Goal: Download file/media: Obtain a digital file from the website

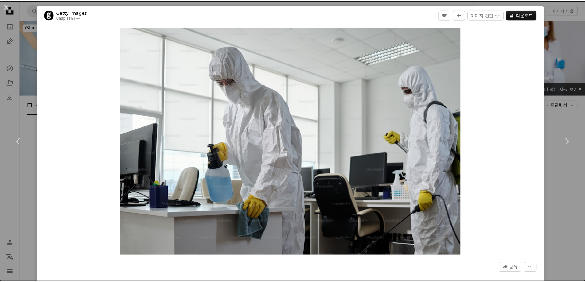
scroll to position [77, 0]
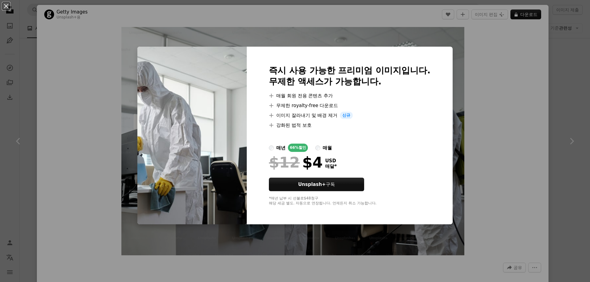
click at [500, 124] on div "An X shape 즉시 사용 가능한 프리미엄 이미지입니다. 무제한 액세스가 가능합니다. A plus sign 매월 회원 전용 콘텐츠 추가 A…" at bounding box center [295, 141] width 590 height 282
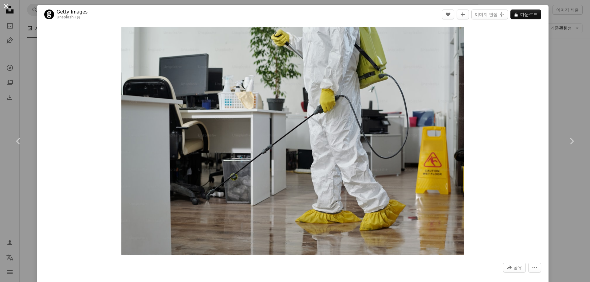
click at [8, 7] on button "An X shape" at bounding box center [5, 5] width 7 height 7
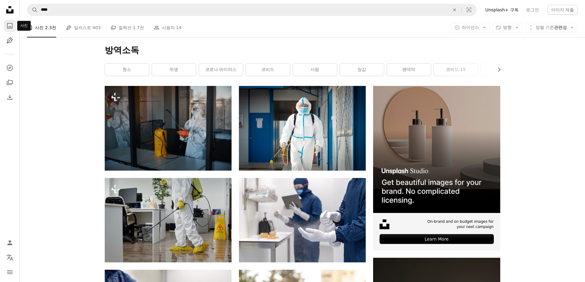
click at [11, 26] on icon "A photo" at bounding box center [9, 25] width 7 height 7
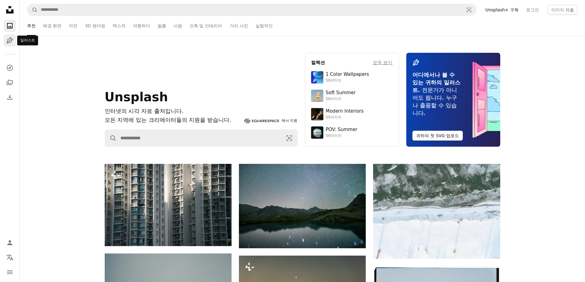
click at [10, 44] on icon "Pen Tool" at bounding box center [9, 40] width 7 height 7
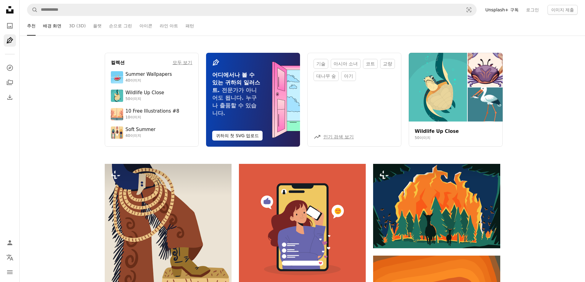
click at [53, 26] on link "배경 화면" at bounding box center [52, 26] width 18 height 20
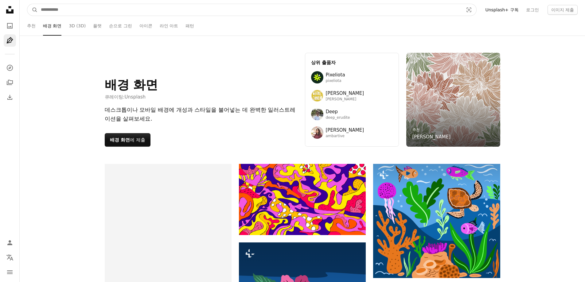
click at [116, 10] on input "사이트 전체에서 이미지 찾기" at bounding box center [250, 10] width 424 height 12
type input "****"
click at [27, 4] on button "A magnifying glass" at bounding box center [32, 10] width 10 height 12
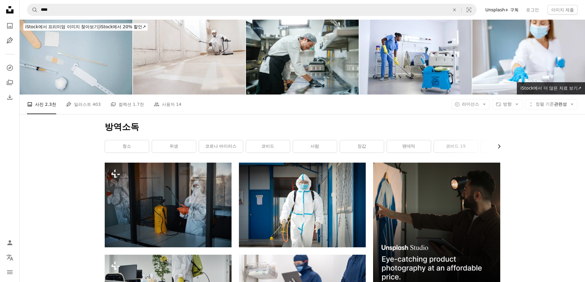
click at [498, 143] on icon "Chevron right" at bounding box center [499, 146] width 6 height 6
click at [489, 140] on link "사람의" at bounding box center [478, 146] width 44 height 12
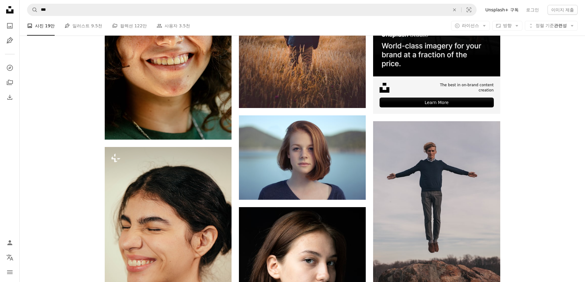
scroll to position [215, 0]
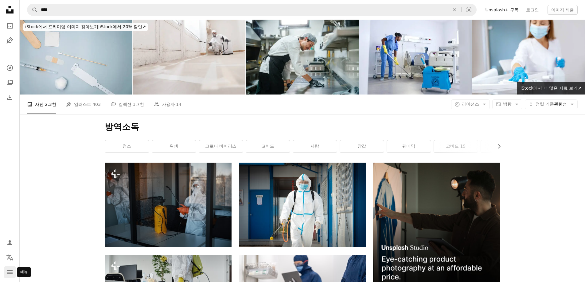
click at [9, 270] on icon "navigation menu" at bounding box center [9, 272] width 7 height 7
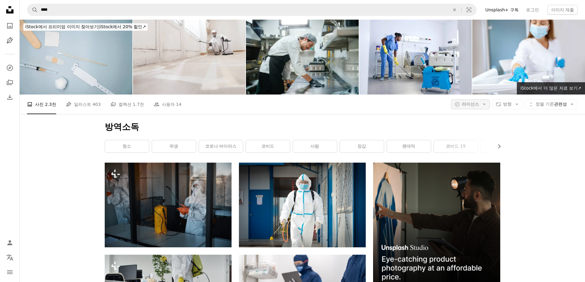
click at [483, 102] on icon "Arrow down" at bounding box center [485, 105] width 6 height 6
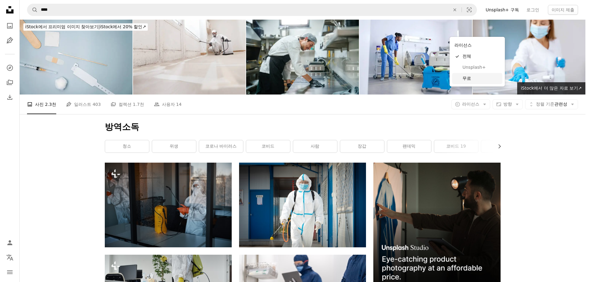
click at [482, 76] on span "무료" at bounding box center [480, 79] width 37 height 6
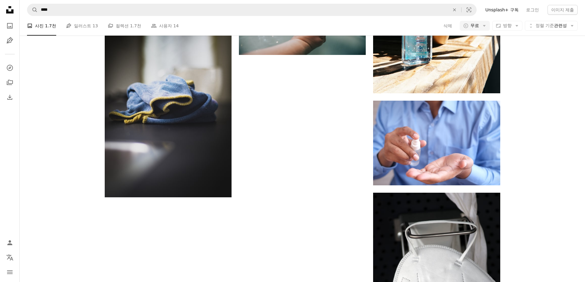
scroll to position [801, 0]
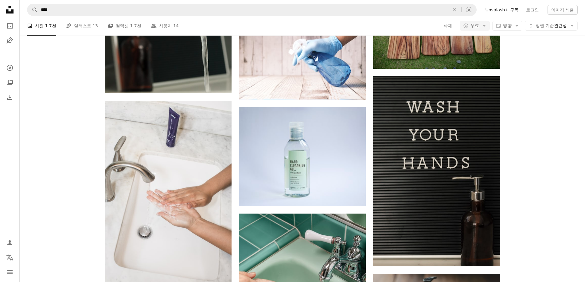
scroll to position [6054, 0]
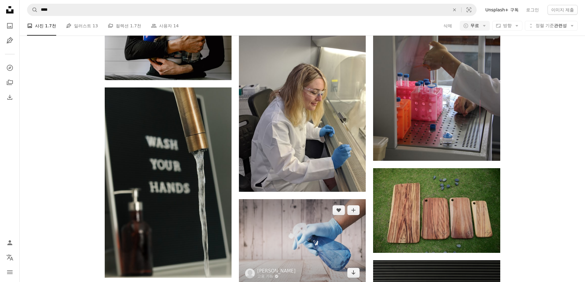
click at [327, 199] on img at bounding box center [302, 241] width 127 height 84
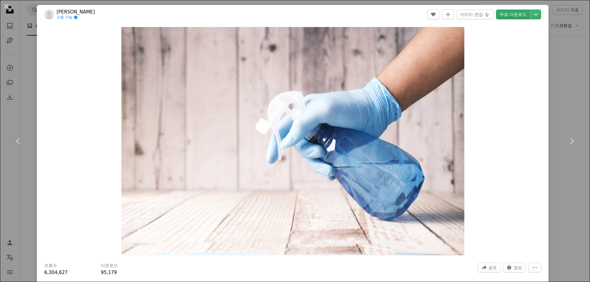
click at [516, 15] on link "무료 다운로드" at bounding box center [513, 15] width 34 height 10
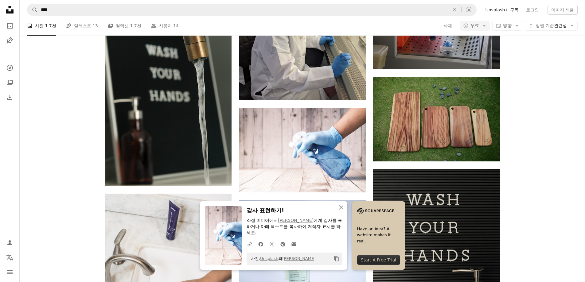
scroll to position [6146, 0]
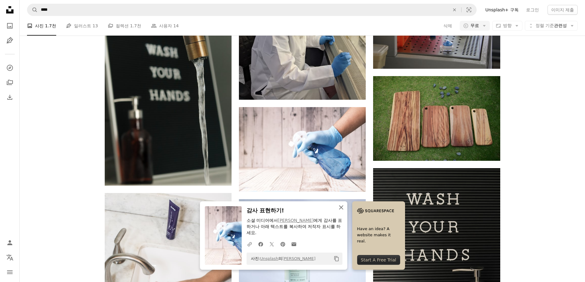
click at [345, 210] on icon "An X shape" at bounding box center [341, 207] width 7 height 7
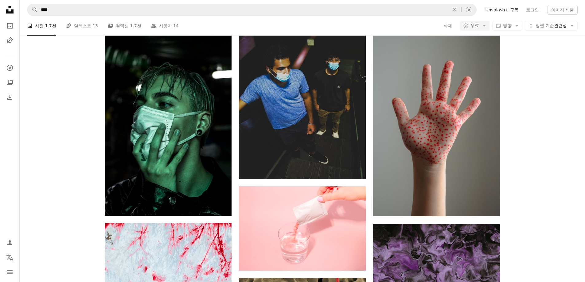
scroll to position [14901, 0]
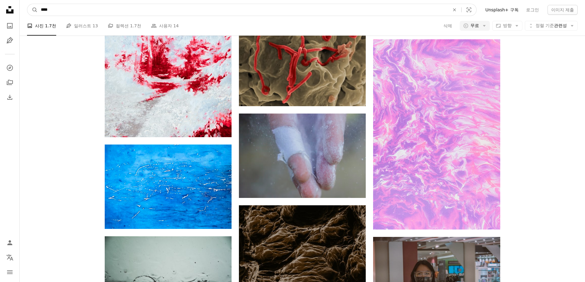
drag, startPoint x: 48, startPoint y: 11, endPoint x: 0, endPoint y: 8, distance: 48.3
type input "**"
click button "A magnifying glass" at bounding box center [32, 10] width 10 height 12
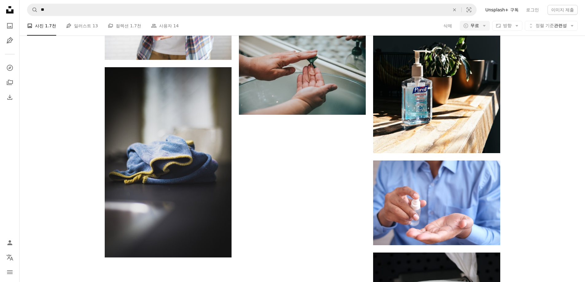
scroll to position [801, 0]
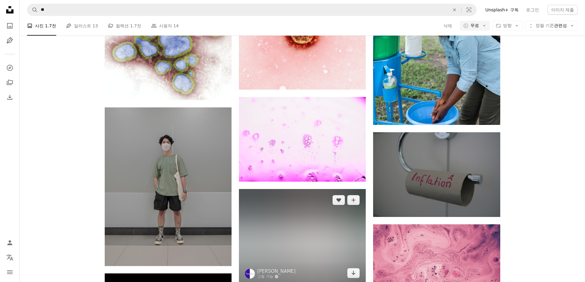
scroll to position [8481, 0]
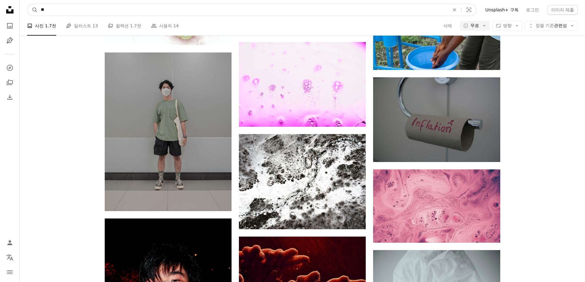
click at [116, 11] on input "**" at bounding box center [243, 10] width 410 height 12
type input "****"
click button "A magnifying glass" at bounding box center [32, 10] width 10 height 12
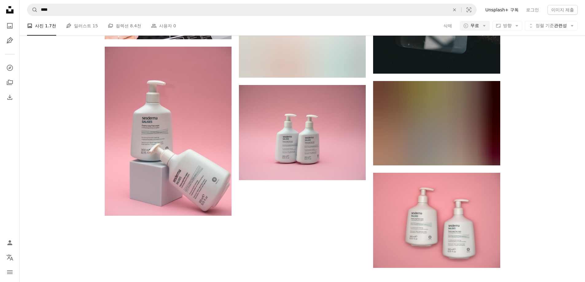
scroll to position [922, 0]
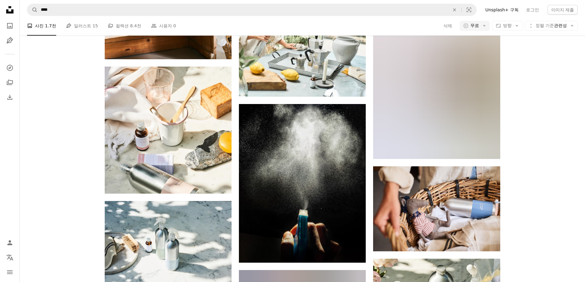
scroll to position [4393, 0]
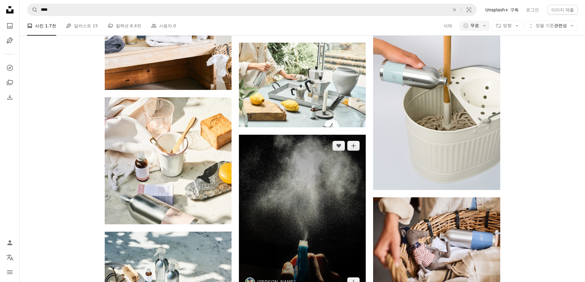
click at [345, 170] on img at bounding box center [302, 214] width 127 height 159
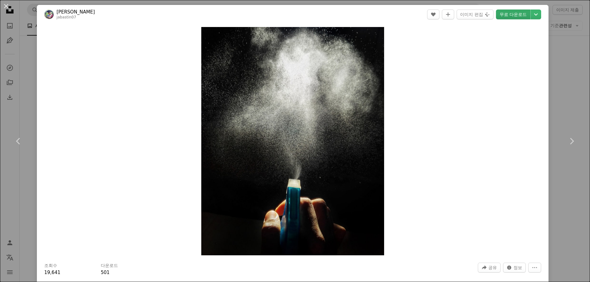
click at [497, 12] on link "무료 다운로드" at bounding box center [513, 15] width 34 height 10
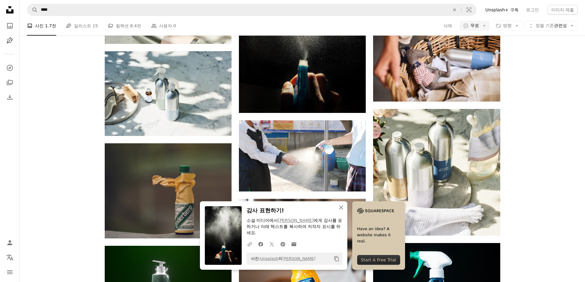
scroll to position [4577, 0]
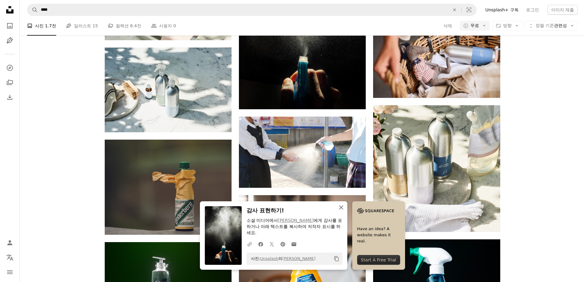
click at [343, 209] on icon "button" at bounding box center [341, 208] width 4 height 4
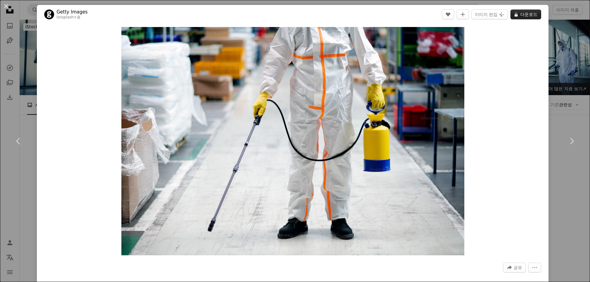
click at [520, 17] on button "A lock 다운로드" at bounding box center [525, 15] width 31 height 10
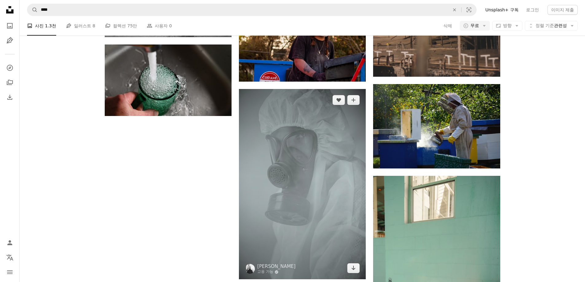
scroll to position [893, 0]
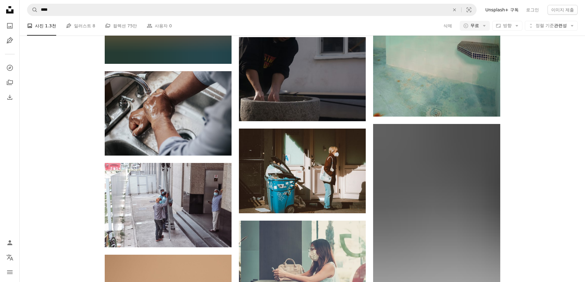
scroll to position [1077, 0]
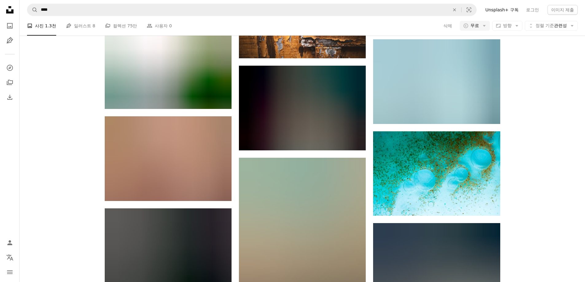
scroll to position [12106, 0]
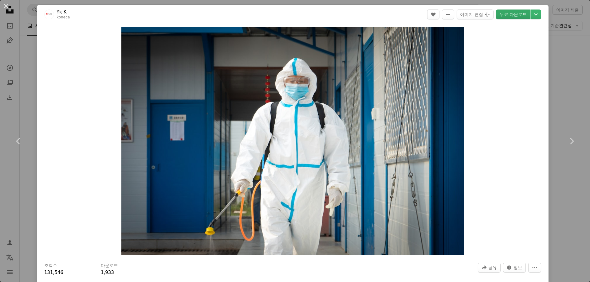
click at [515, 15] on link "무료 다운로드" at bounding box center [513, 15] width 34 height 10
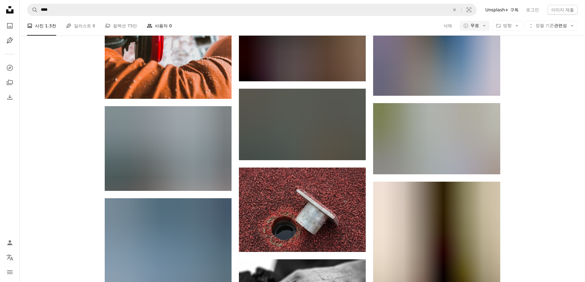
scroll to position [14318, 0]
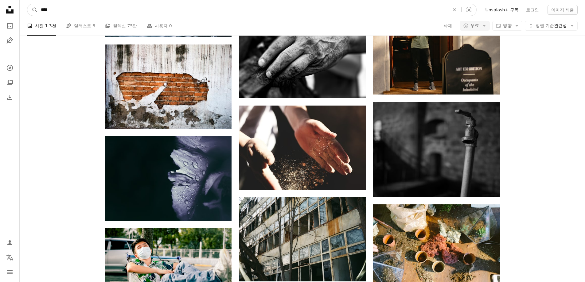
drag, startPoint x: 68, startPoint y: 11, endPoint x: 0, endPoint y: 0, distance: 69.1
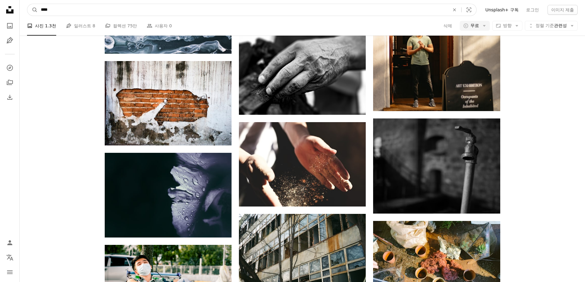
type input "****"
click button "A magnifying glass" at bounding box center [32, 10] width 10 height 12
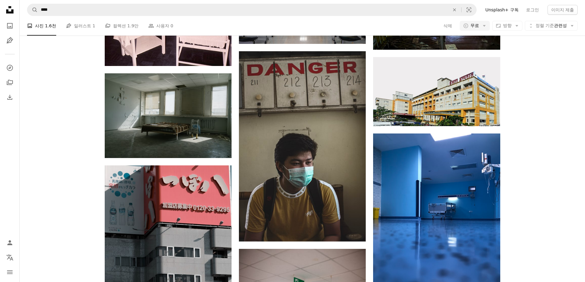
scroll to position [461, 0]
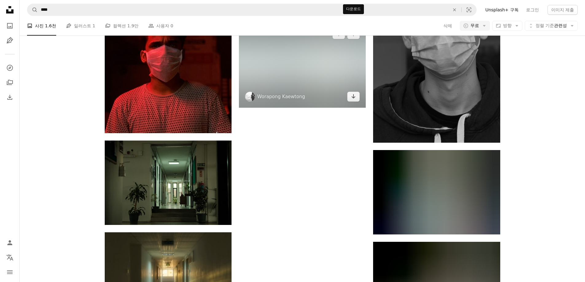
scroll to position [1656, 0]
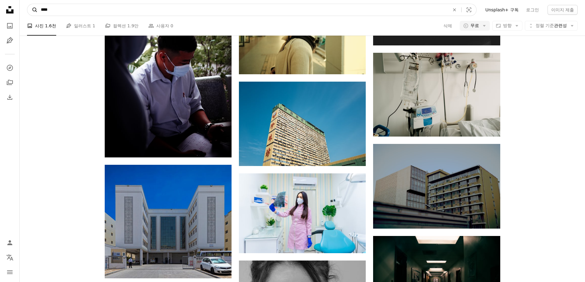
scroll to position [4614, 0]
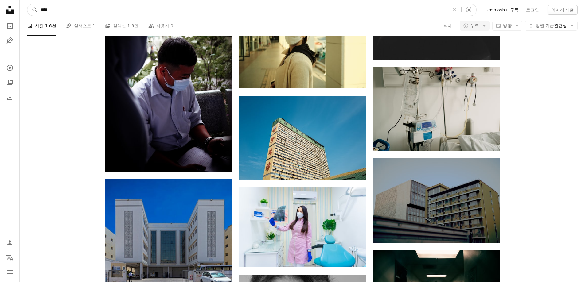
drag, startPoint x: 67, startPoint y: 9, endPoint x: 7, endPoint y: -2, distance: 61.6
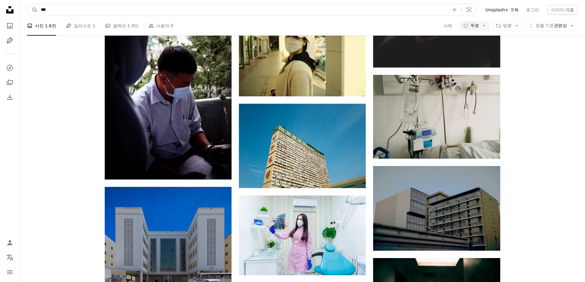
type input "***"
click button "A magnifying glass" at bounding box center [32, 10] width 10 height 12
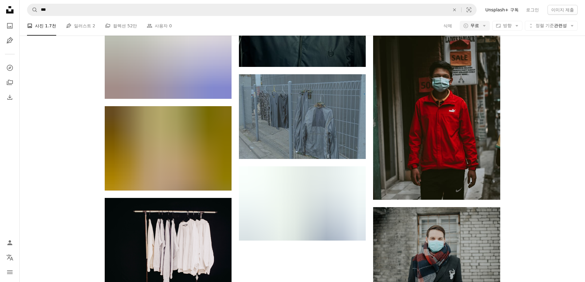
scroll to position [885, 0]
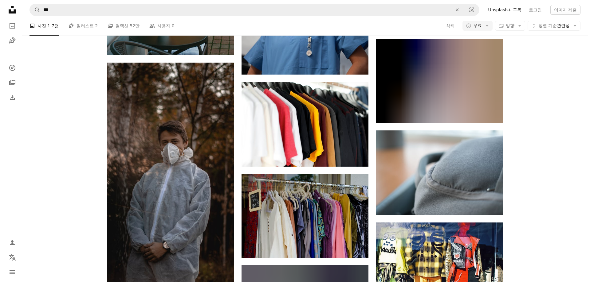
scroll to position [8013, 0]
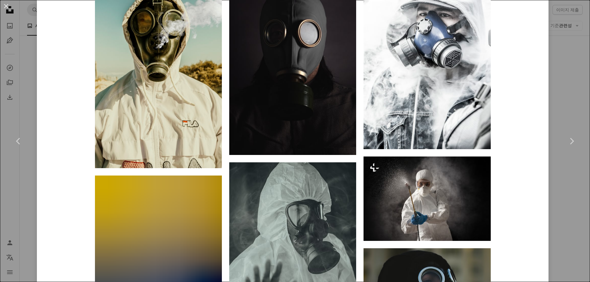
scroll to position [522, 0]
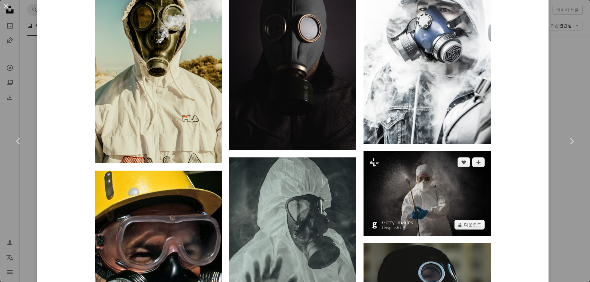
click at [426, 151] on img at bounding box center [426, 193] width 127 height 84
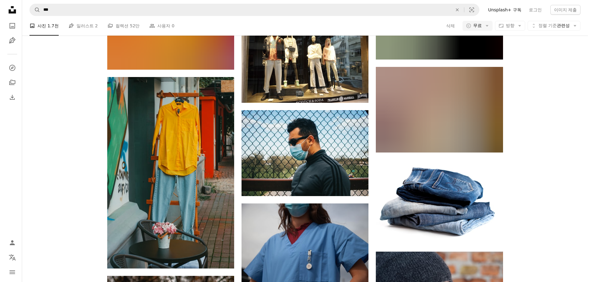
scroll to position [7798, 0]
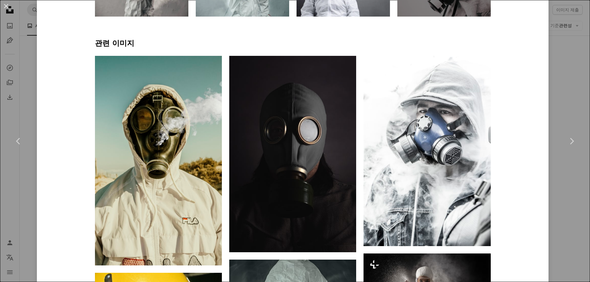
scroll to position [461, 0]
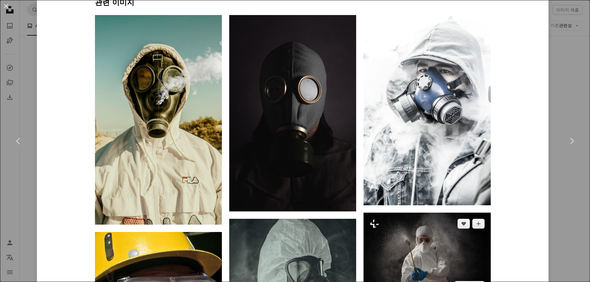
click at [446, 213] on img at bounding box center [426, 255] width 127 height 84
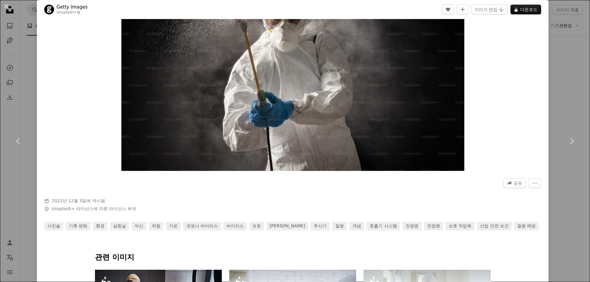
scroll to position [184, 0]
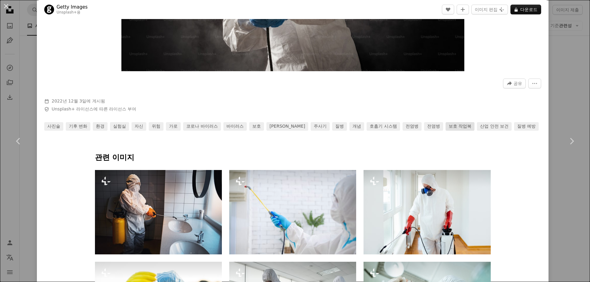
click at [445, 127] on link "보호 작업복" at bounding box center [459, 126] width 29 height 9
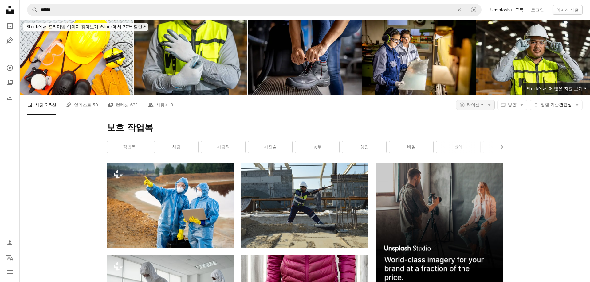
click at [468, 102] on span "라이선스" at bounding box center [475, 104] width 17 height 5
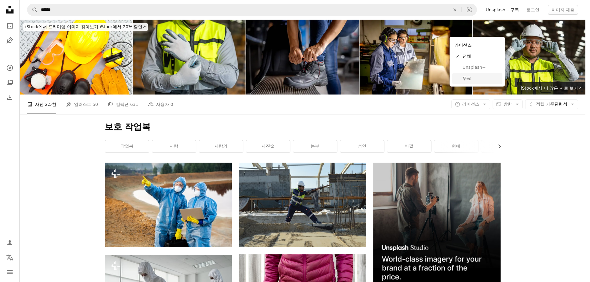
click at [473, 76] on span "무료" at bounding box center [480, 79] width 37 height 6
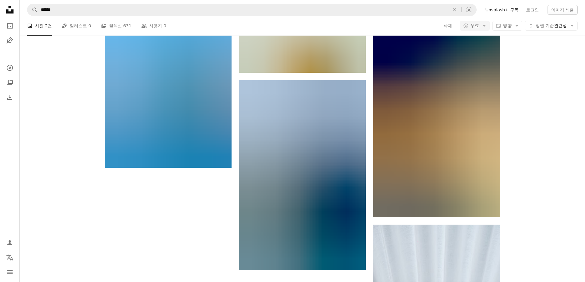
scroll to position [858, 0]
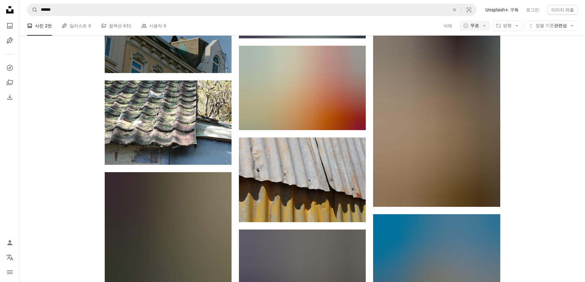
scroll to position [4238, 0]
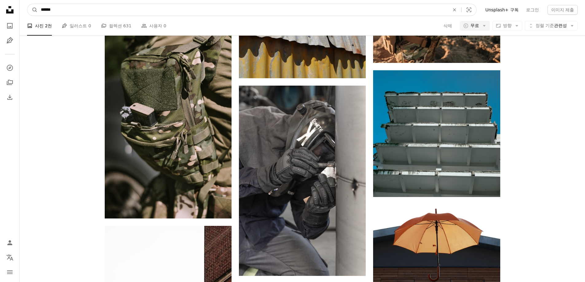
drag, startPoint x: 51, startPoint y: 11, endPoint x: 14, endPoint y: 11, distance: 36.6
type input "*****"
click button "A magnifying glass" at bounding box center [32, 10] width 10 height 12
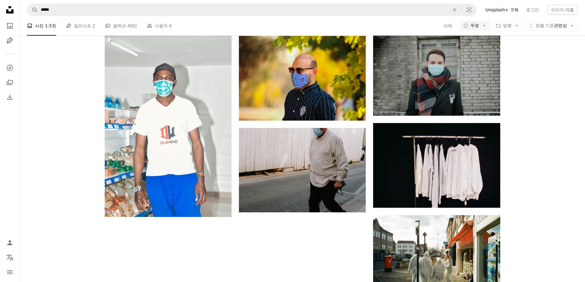
scroll to position [783, 0]
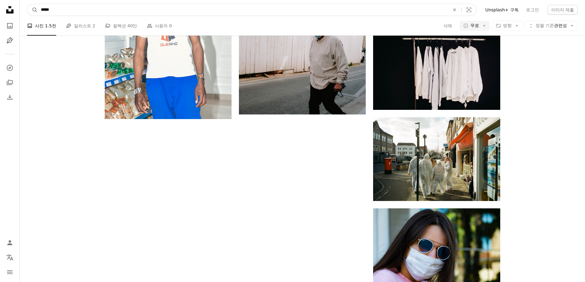
drag, startPoint x: 51, startPoint y: 10, endPoint x: 90, endPoint y: 13, distance: 38.5
click at [89, 14] on input "*****" at bounding box center [243, 10] width 410 height 12
type input "*"
type input "***"
click button "A magnifying glass" at bounding box center [32, 10] width 10 height 12
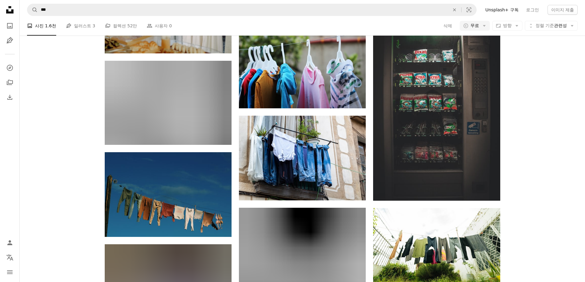
scroll to position [707, 0]
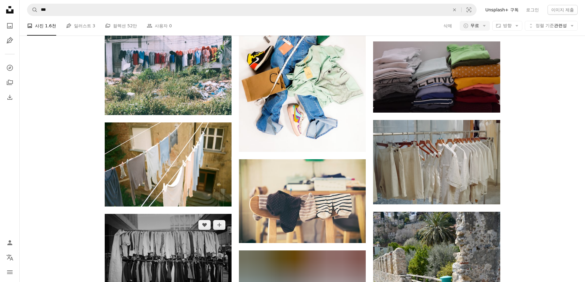
scroll to position [2089, 0]
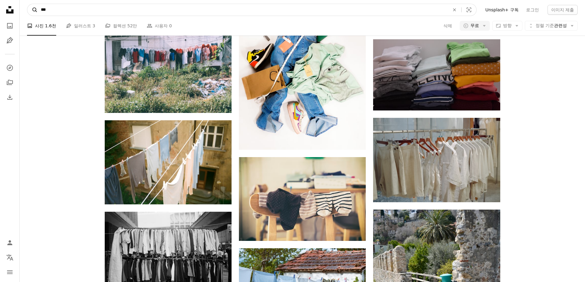
drag, startPoint x: 61, startPoint y: 9, endPoint x: 32, endPoint y: 6, distance: 30.0
click at [32, 6] on form "A magnifying glass *** An X shape Visual search" at bounding box center [252, 10] width 450 height 12
type input "***"
click button "A magnifying glass" at bounding box center [32, 10] width 10 height 12
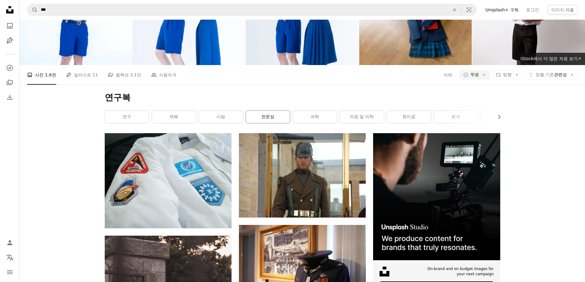
scroll to position [31, 0]
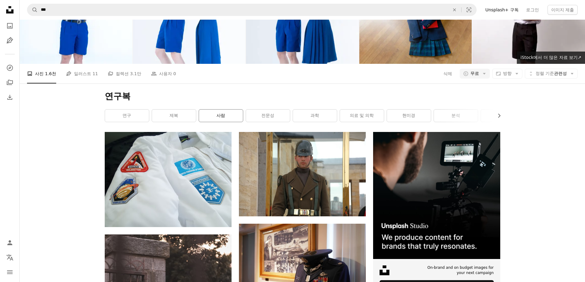
click at [227, 110] on link "사람" at bounding box center [221, 116] width 44 height 12
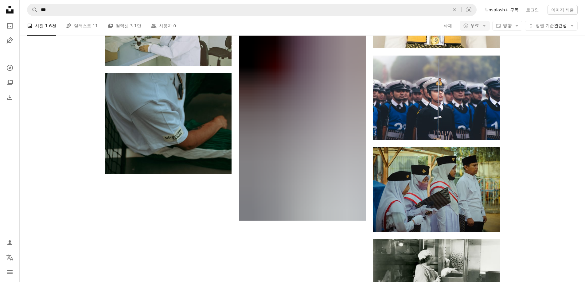
scroll to position [824, 0]
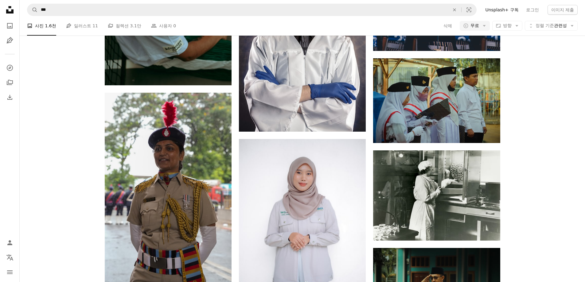
scroll to position [1069, 0]
